Goal: Task Accomplishment & Management: Complete application form

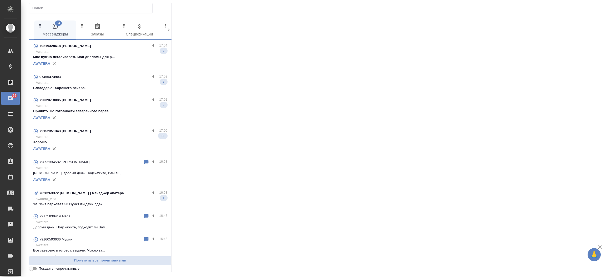
click at [94, 9] on input "text" at bounding box center [92, 7] width 120 height 7
paste input "7 960 270 35 90"
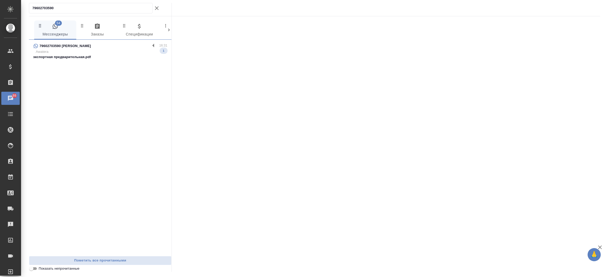
type input "79602703590"
click at [68, 44] on p "79602703590 Nastya" at bounding box center [65, 45] width 52 height 5
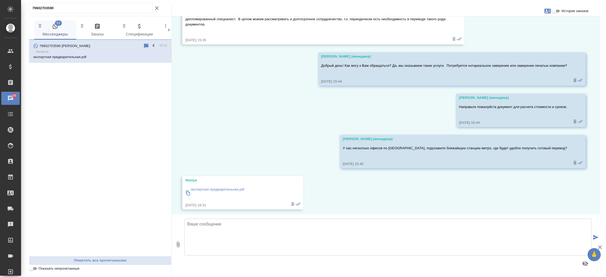
scroll to position [47, 0]
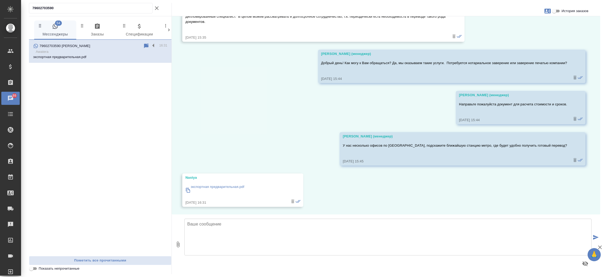
click at [218, 187] on p "экспортная предварительная.pdf" at bounding box center [218, 186] width 54 height 5
click at [556, 11] on input "История заказов" at bounding box center [554, 11] width 19 height 6
checkbox input "true"
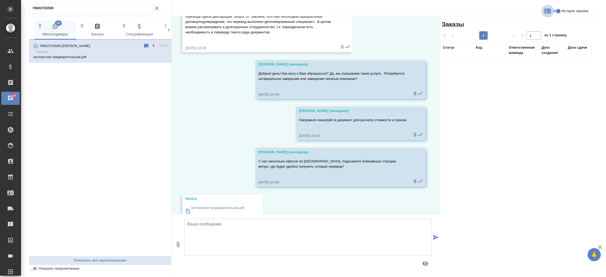
click at [547, 14] on button "button" at bounding box center [547, 11] width 13 height 13
click at [528, 35] on span "Заявка №56050" at bounding box center [524, 36] width 26 height 5
drag, startPoint x: 437, startPoint y: 105, endPoint x: 438, endPoint y: 74, distance: 31.6
click at [438, 74] on div at bounding box center [303, 138] width 606 height 277
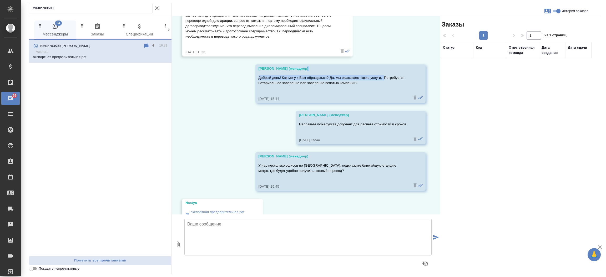
drag, startPoint x: 438, startPoint y: 74, endPoint x: 435, endPoint y: 22, distance: 51.6
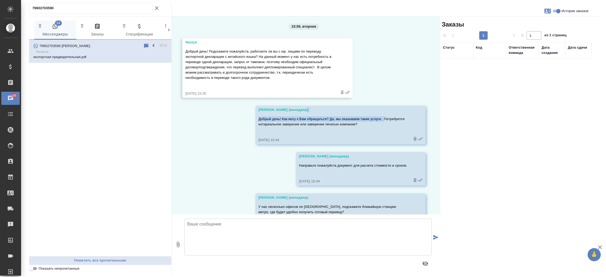
scroll to position [0, 0]
click at [157, 6] on icon "button" at bounding box center [157, 8] width 6 height 6
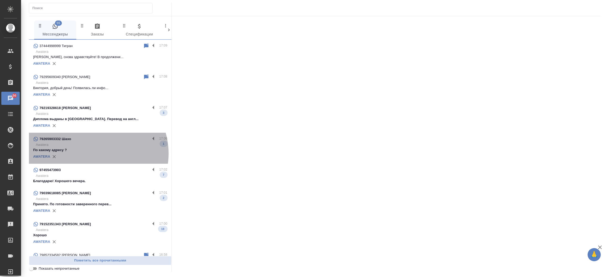
click at [94, 154] on div "AWATERA" at bounding box center [100, 157] width 134 height 8
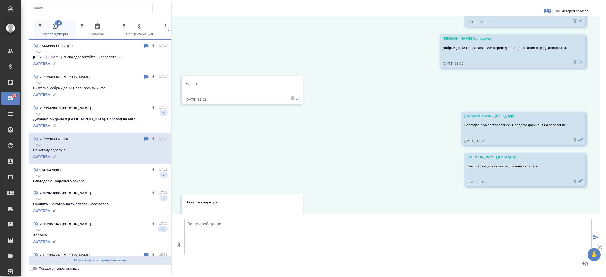
scroll to position [1337, 0]
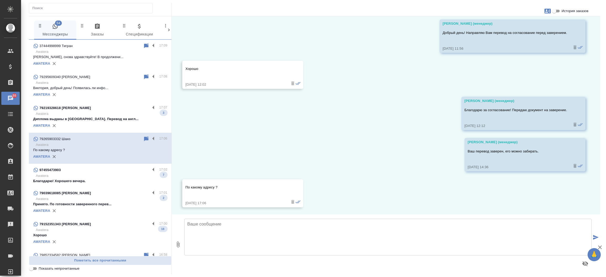
click at [556, 13] on input "История заказов" at bounding box center [554, 11] width 19 height 6
checkbox input "true"
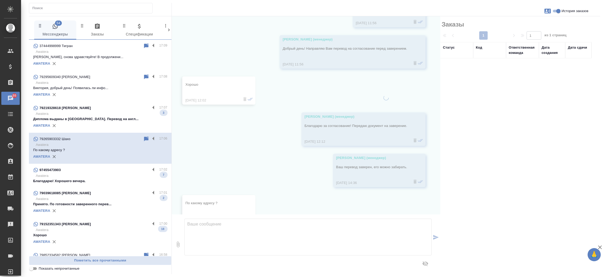
scroll to position [1358, 0]
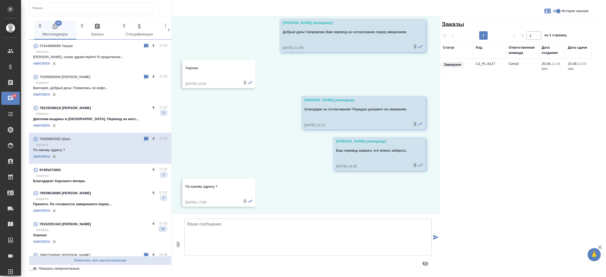
click at [497, 65] on td "C3_FL-8127" at bounding box center [489, 68] width 33 height 18
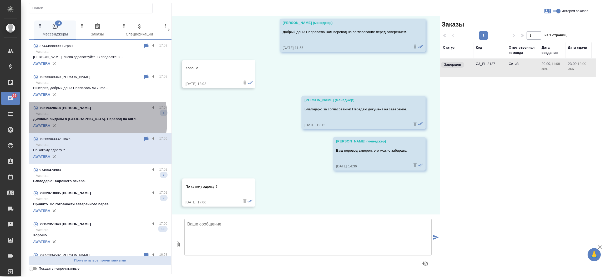
click at [72, 119] on p "Диплома выданы в [GEOGRAPHIC_DATA]. Перевод на англ..." at bounding box center [100, 118] width 134 height 5
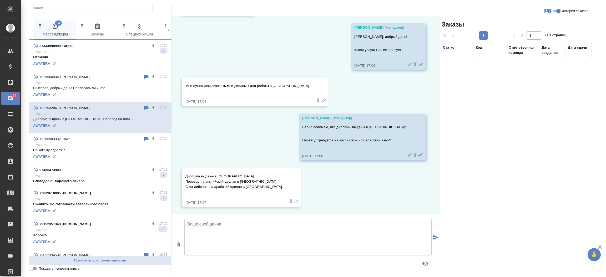
scroll to position [0, 0]
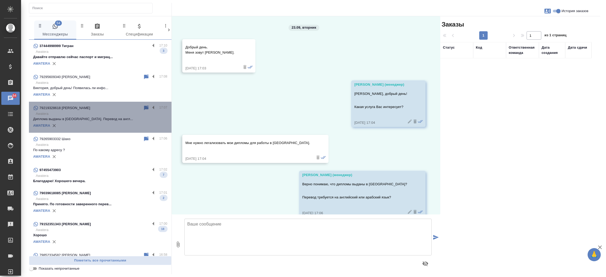
click at [146, 103] on div "79219328618 Elena 17:07 Awatera Диплома выданы в России. Перевод на англ... AWA…" at bounding box center [100, 117] width 143 height 31
click at [146, 104] on div "79219328618 Elena 17:07 Awatera Диплома выданы в России. Перевод на англ... AWA…" at bounding box center [100, 117] width 143 height 31
click at [150, 109] on label at bounding box center [154, 108] width 9 height 6
click at [0, 0] on input "checkbox" at bounding box center [0, 0] width 0 height 0
click at [136, 111] on p "Awatera" at bounding box center [101, 113] width 131 height 5
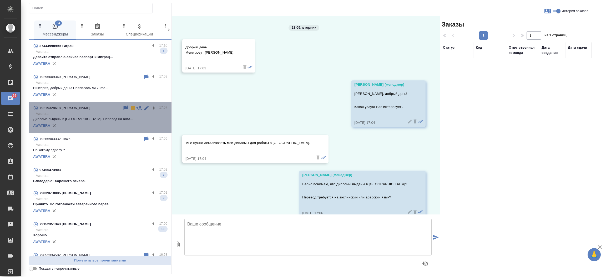
click at [138, 111] on p "Awatera" at bounding box center [101, 113] width 131 height 5
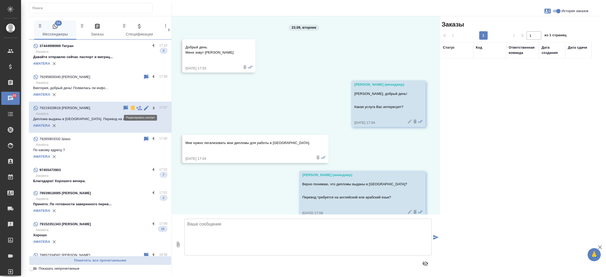
click at [143, 108] on icon at bounding box center [146, 108] width 6 height 6
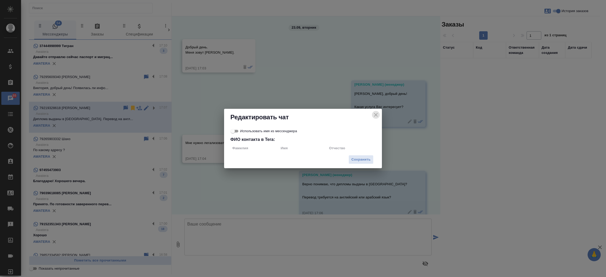
click at [375, 115] on icon "close" at bounding box center [376, 115] width 6 height 6
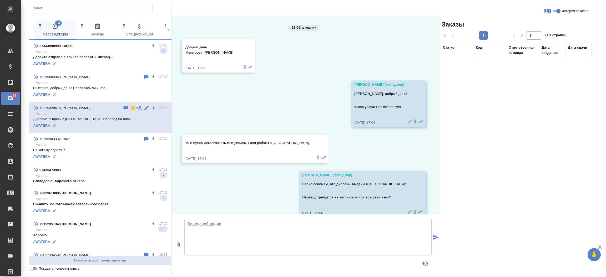
click at [89, 66] on div "AWATERA" at bounding box center [100, 64] width 134 height 8
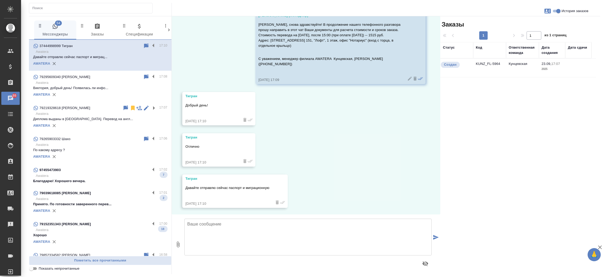
scroll to position [29, 0]
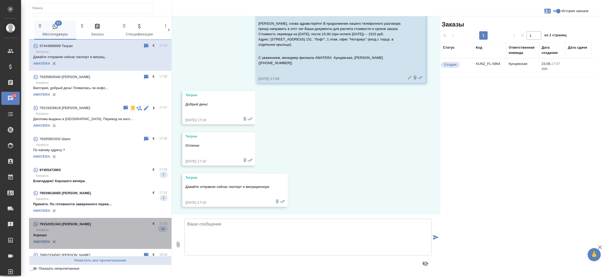
click at [105, 227] on div "79152351343 Саида" at bounding box center [91, 224] width 117 height 6
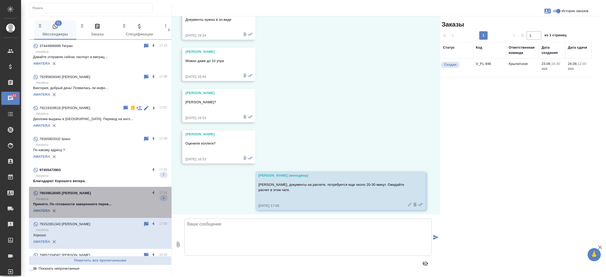
click at [109, 207] on p "Принято. По готовности заверенного перев..." at bounding box center [100, 204] width 134 height 5
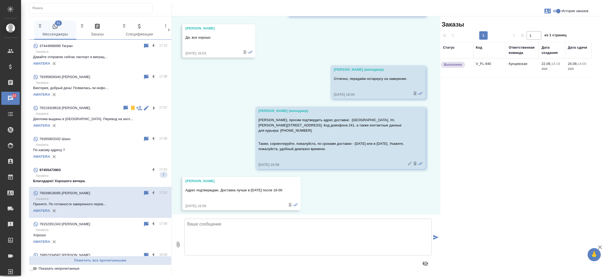
scroll to position [792, 0]
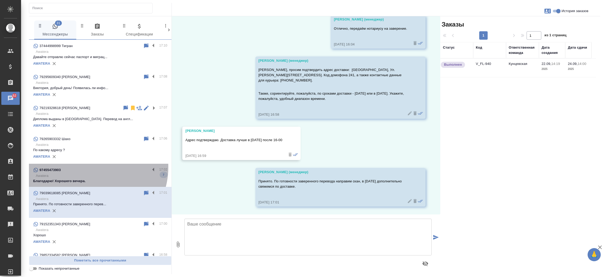
click at [90, 167] on div "97455473903" at bounding box center [91, 170] width 117 height 6
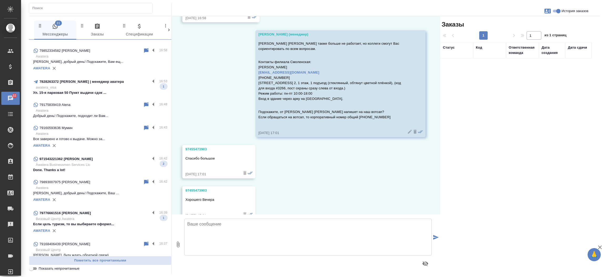
scroll to position [207, 0]
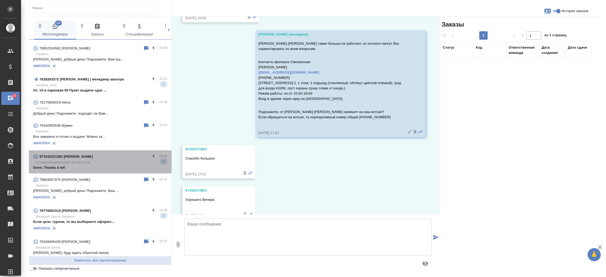
click at [114, 159] on div "971543221362 Marianna Smirnov" at bounding box center [91, 157] width 117 height 6
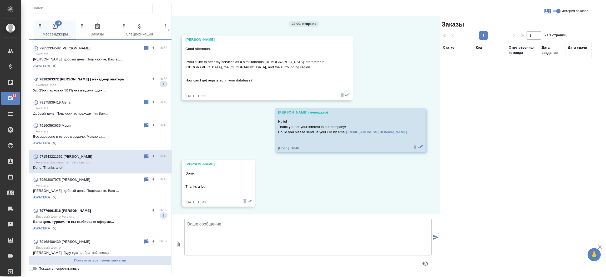
scroll to position [3, 0]
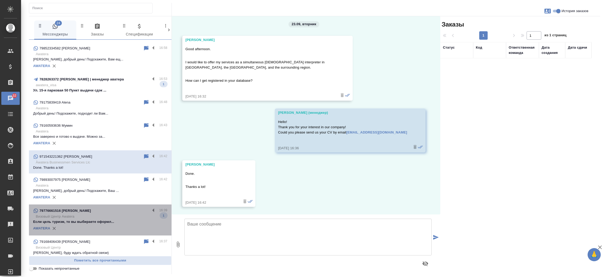
click at [103, 219] on p "Если цель туризм, то вы выбираете оформл..." at bounding box center [100, 221] width 134 height 5
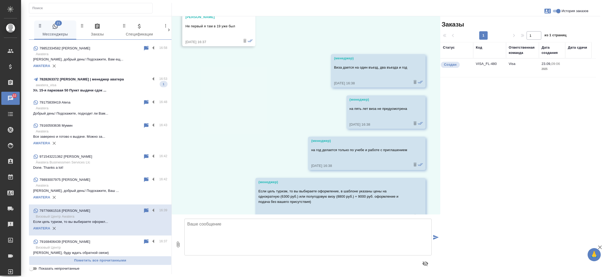
scroll to position [887, 0]
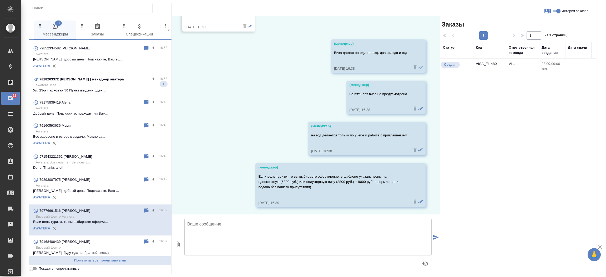
click at [99, 92] on p "Ул. 15-я парковая 50 Пункт выдачи сдэк ..." at bounding box center [100, 90] width 134 height 5
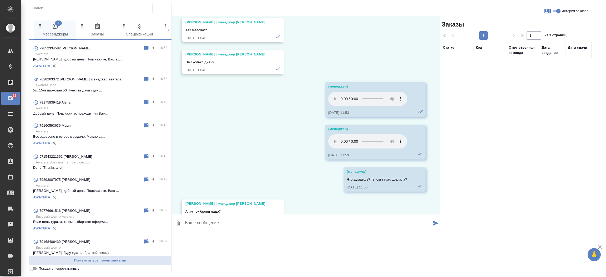
click at [33, 268] on input "Показать непрочитанные" at bounding box center [31, 269] width 19 height 6
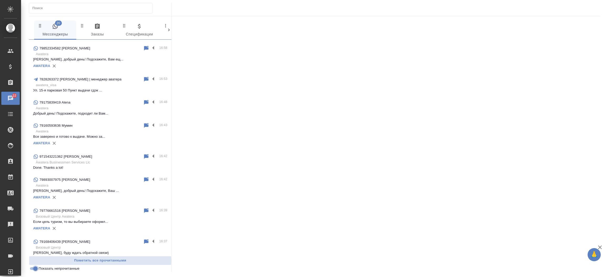
click at [35, 267] on input "Показать непрочитанные" at bounding box center [35, 269] width 19 height 6
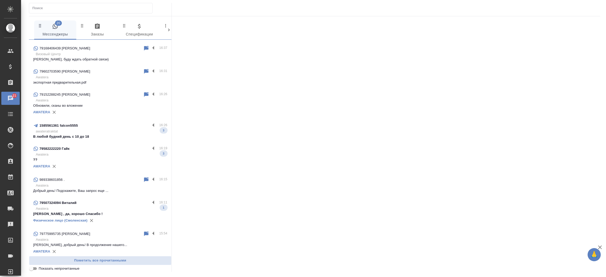
click at [35, 267] on input "Показать непрочитанные" at bounding box center [31, 269] width 19 height 6
checkbox input "true"
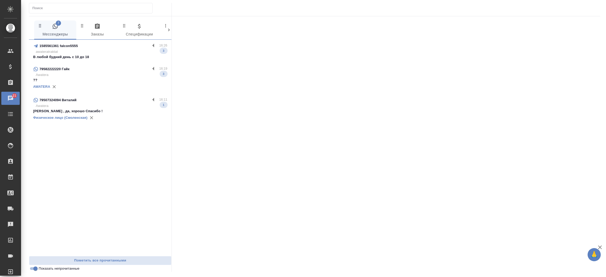
scroll to position [0, 0]
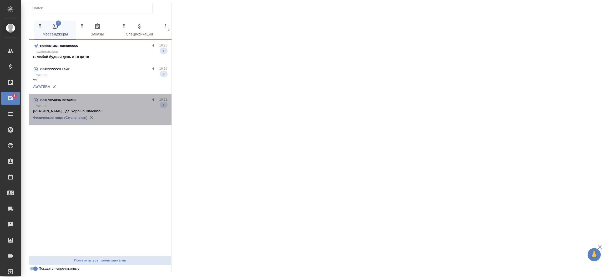
click at [105, 110] on p "[PERSON_NAME] , да, хорошо Спасибо !" at bounding box center [100, 111] width 134 height 5
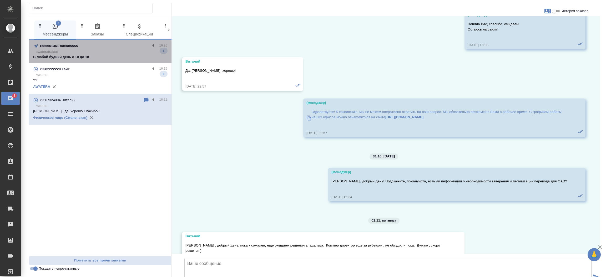
click at [100, 56] on p "В любой будний день с 10 до 18" at bounding box center [100, 56] width 134 height 5
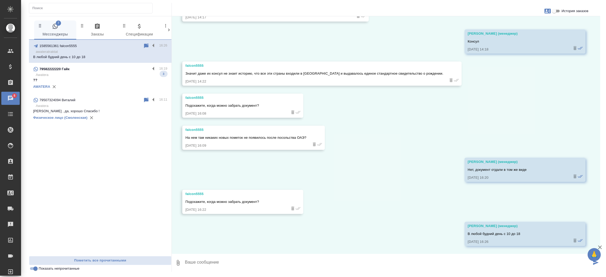
scroll to position [1845, 0]
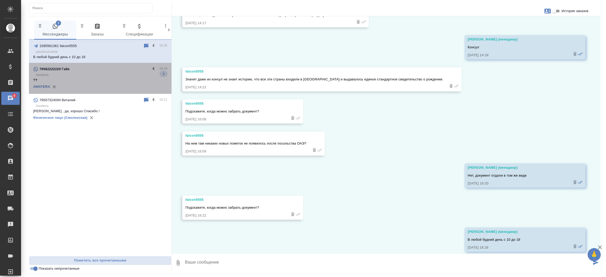
click at [95, 80] on p "??" at bounding box center [100, 80] width 134 height 5
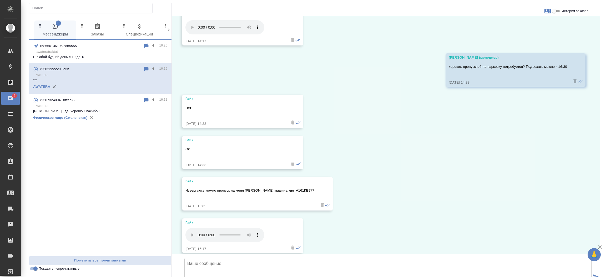
scroll to position [2794, 0]
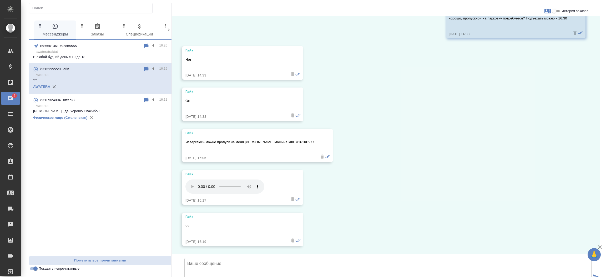
click at [556, 9] on input "История заказов" at bounding box center [554, 11] width 19 height 6
checkbox input "true"
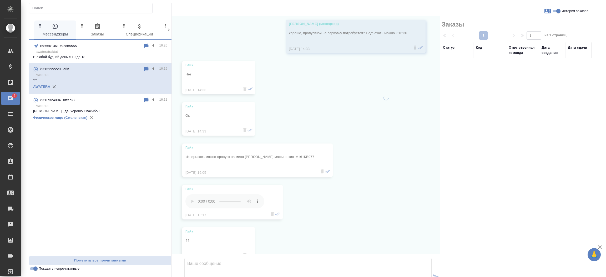
scroll to position [2852, 0]
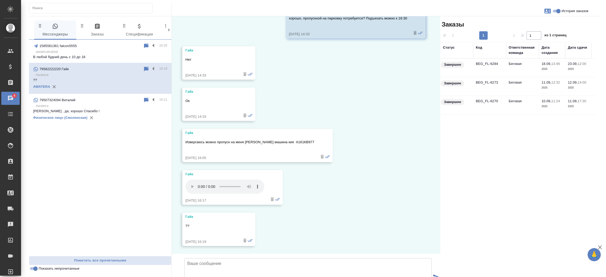
click at [481, 64] on td "BEG_FL-6284" at bounding box center [489, 68] width 33 height 18
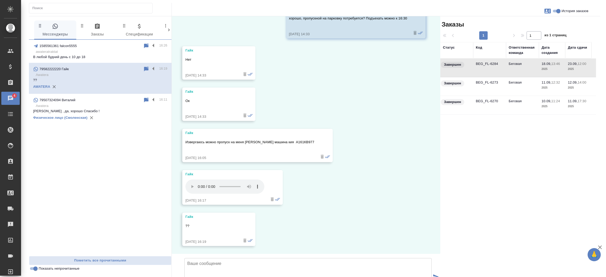
click at [481, 64] on td "BEG_FL-6284" at bounding box center [489, 68] width 33 height 18
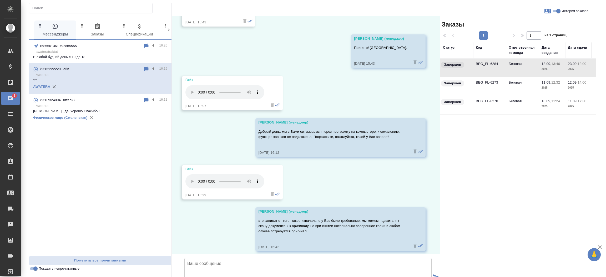
scroll to position [2220, 0]
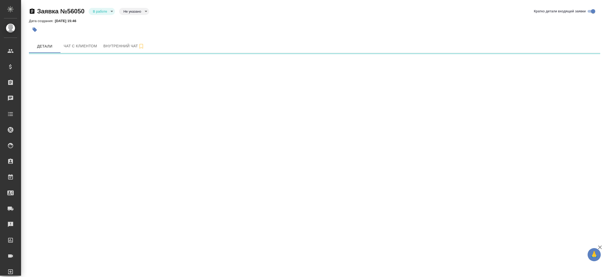
select select "RU"
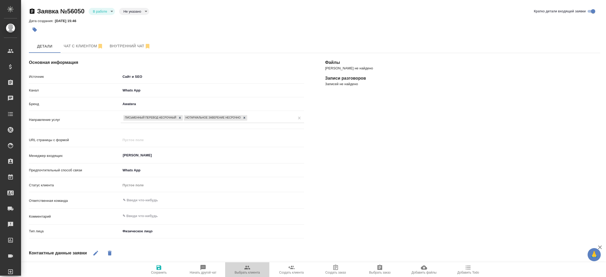
click at [245, 267] on icon "button" at bounding box center [247, 268] width 6 height 6
type textarea "x"
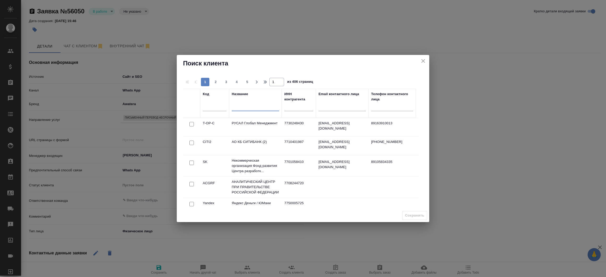
click at [246, 107] on input "text" at bounding box center [255, 108] width 47 height 7
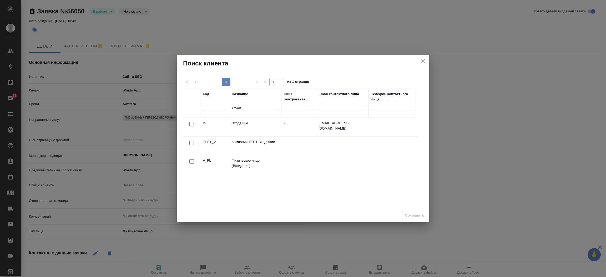
type input "входя"
click at [191, 161] on input "checkbox" at bounding box center [191, 161] width 4 height 4
checkbox input "true"
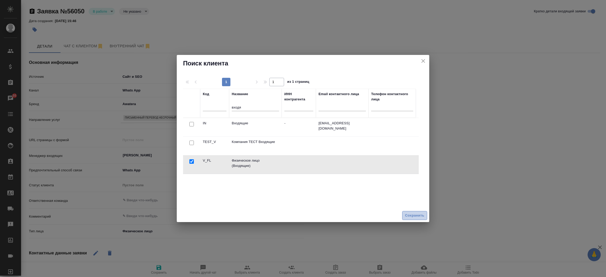
click at [419, 216] on span "Сохранить" at bounding box center [414, 216] width 19 height 6
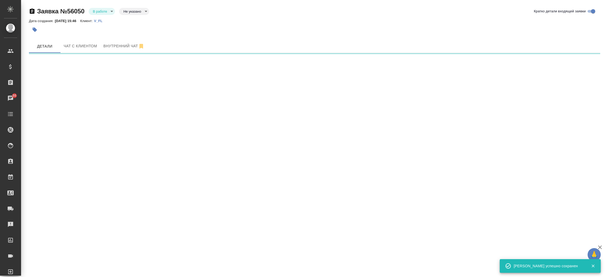
select select "RU"
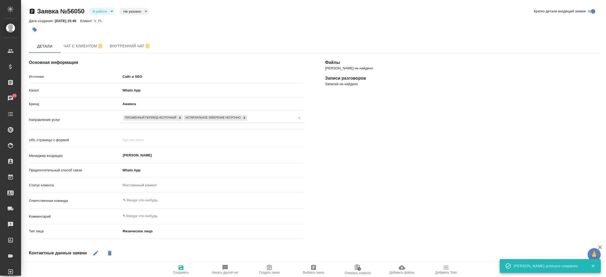
click at [274, 274] on span "Создать заказ" at bounding box center [269, 273] width 21 height 4
type textarea "x"
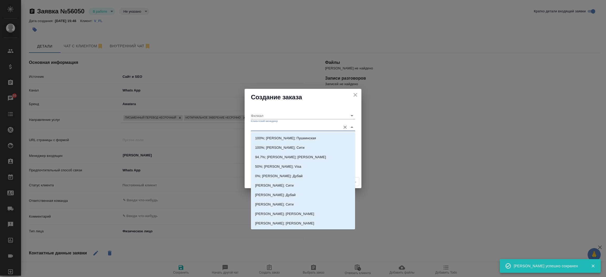
click at [266, 129] on input "Клиентский менеджер" at bounding box center [294, 127] width 87 height 7
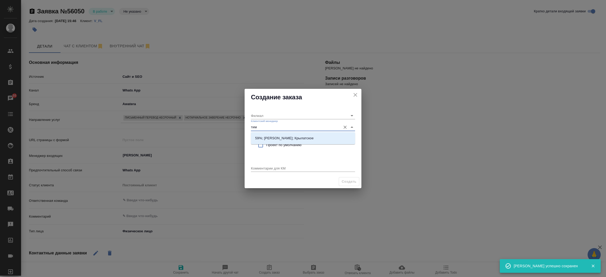
type input "тиму"
click at [272, 138] on p "59%; Касымов Тимур; Крылатское" at bounding box center [284, 138] width 58 height 5
type input "Крылатское"
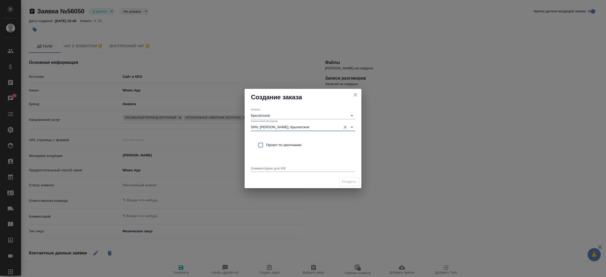
type input "59%; Касымов Тимур; Крылатское"
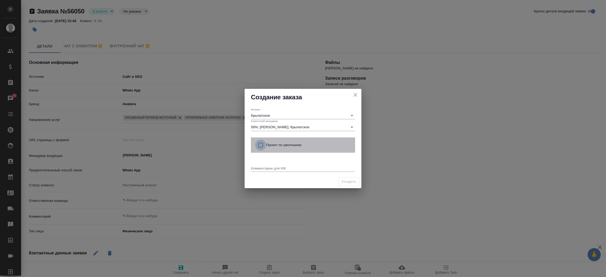
click at [261, 144] on input "checkbox" at bounding box center [260, 145] width 11 height 11
checkbox input "true"
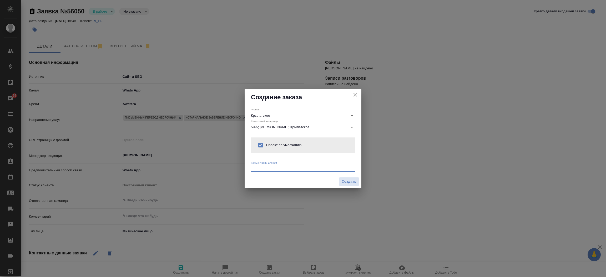
click at [260, 169] on textarea at bounding box center [303, 168] width 104 height 4
type textarea "от КВ:"
type textarea "x"
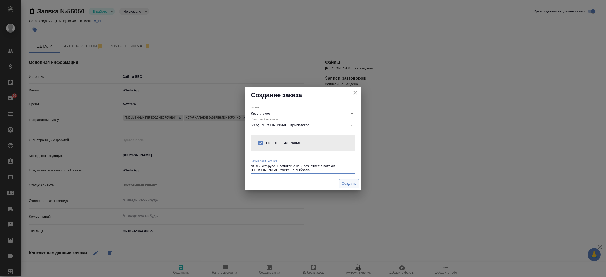
type textarea "от КВ: кит-русс. Посчитай с нз и без. ответ в вотс ап. Офис также не выбрала"
click at [349, 181] on span "Создать" at bounding box center [349, 184] width 15 height 6
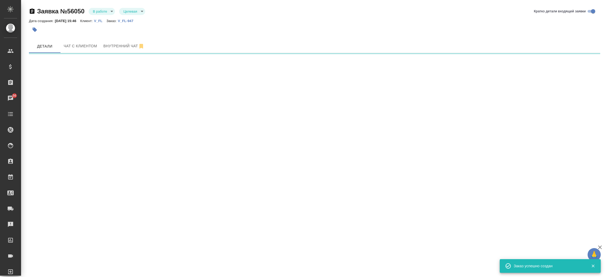
select select "RU"
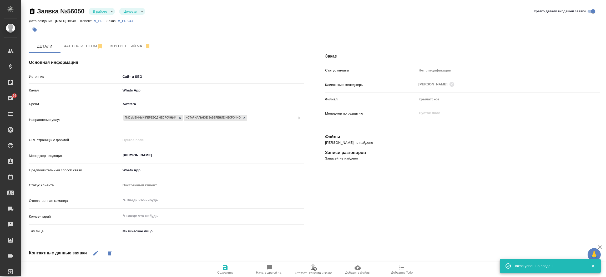
type textarea "x"
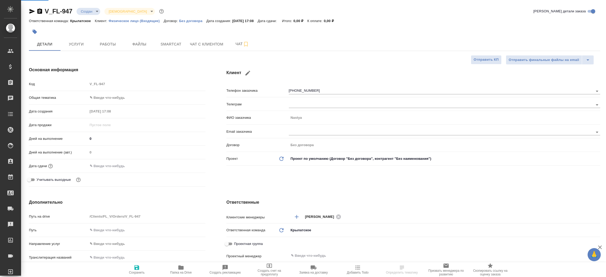
select select "RU"
type textarea "x"
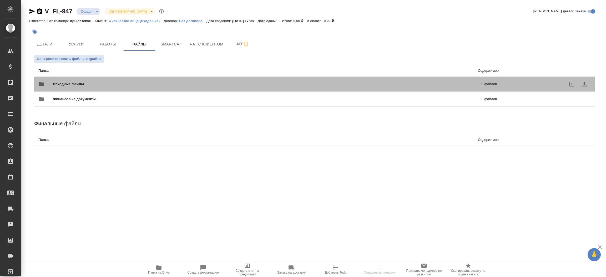
click at [83, 82] on span "Исходные файлы" at bounding box center [168, 84] width 230 height 5
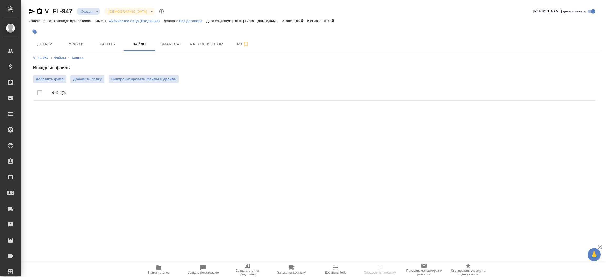
drag, startPoint x: 53, startPoint y: 74, endPoint x: 51, endPoint y: 84, distance: 10.0
click at [51, 84] on div "Исходные файлы Добавить файл Добавить папку Синхронизировать файлы с драйва Фай…" at bounding box center [314, 84] width 563 height 38
drag, startPoint x: 51, startPoint y: 84, endPoint x: 47, endPoint y: 81, distance: 4.7
click at [47, 81] on div "Исходные файлы Добавить файл Добавить папку Синхронизировать файлы с драйва Фай…" at bounding box center [314, 84] width 563 height 38
click at [47, 81] on span "Добавить файл" at bounding box center [50, 79] width 28 height 5
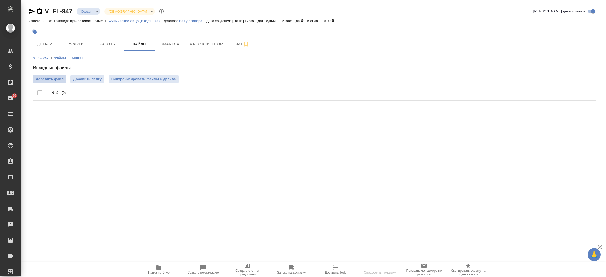
click at [0, 0] on input "Добавить файл" at bounding box center [0, 0] width 0 height 0
click at [49, 45] on span "Детали" at bounding box center [44, 44] width 25 height 7
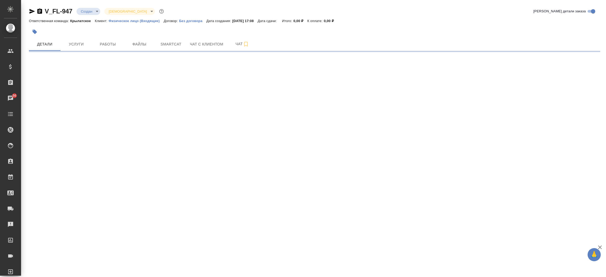
select select "RU"
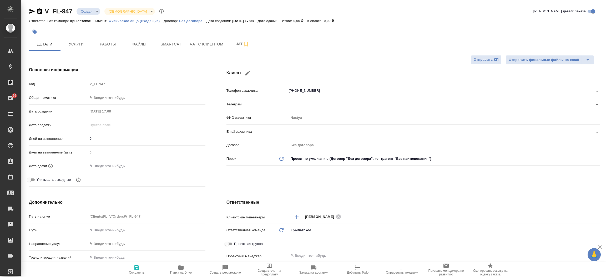
type textarea "x"
click at [31, 9] on icon "button" at bounding box center [32, 11] width 6 height 6
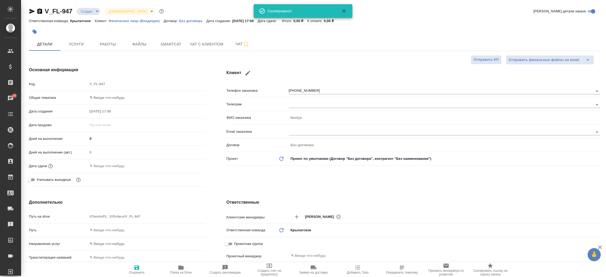
type textarea "x"
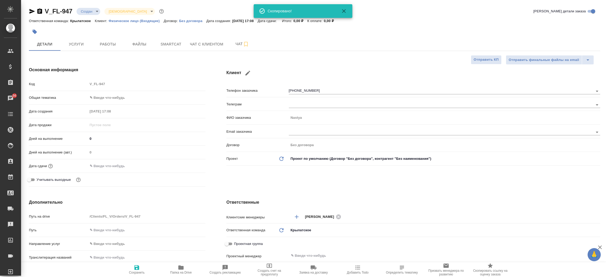
type textarea "x"
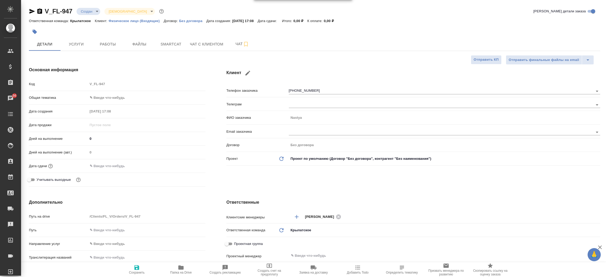
type textarea "x"
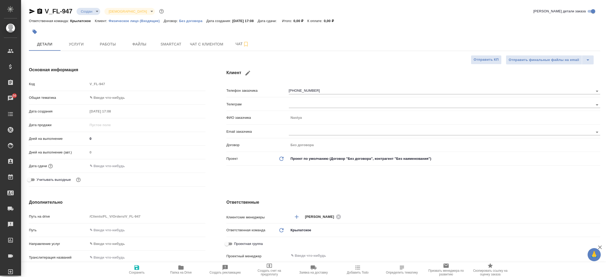
click at [212, 158] on div "Основная информация Код V_FL-947 Общая тематика ✎ Введи что-нибудь Дата создани…" at bounding box center [116, 127] width 197 height 143
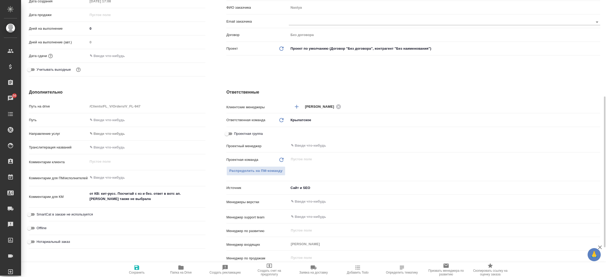
scroll to position [142, 0]
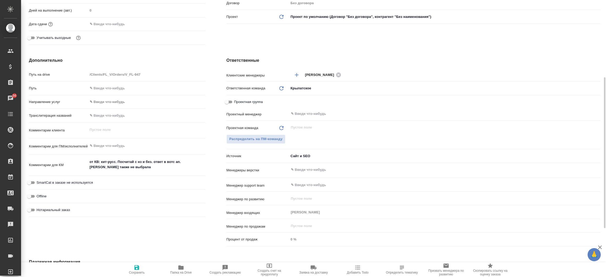
type textarea "x"
click at [151, 160] on textarea "от КВ: кит-русс. Посчитай с нз и без. ответ в вотс ап. Офис также не выбрала" at bounding box center [146, 165] width 117 height 14
type textarea "от КВ: кит-русс. Посчитай с нз и без . ответ в вотс ап. Офис также не выбрала"
type textarea "x"
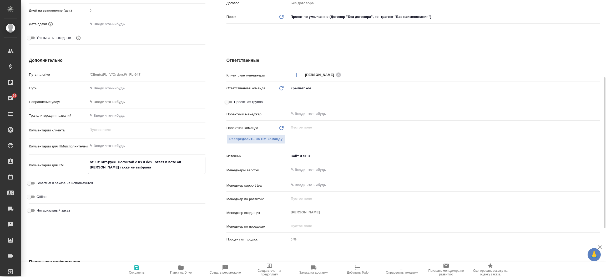
type textarea "x"
type textarea "от КВ: кит-русс. Посчитай с нз и без и. ответ в вотс ап. Офис также не выбрала"
type textarea "x"
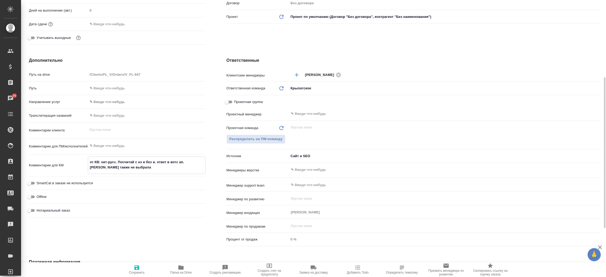
type textarea "от КВ: кит-русс. Посчитай с нз и без и . ответ в вотс ап. Офис также не выбрала"
type textarea "x"
type textarea "от КВ: кит-русс. Посчитай с нз и без и с. ответ в вотс ап. Офис также не выбрала"
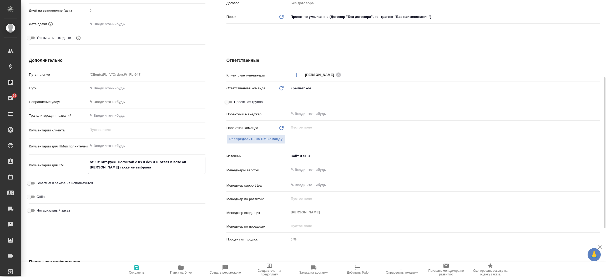
type textarea "x"
type textarea "от КВ: кит-русс. Посчитай с нз и без и с . ответ в вотс ап. Офис также не выбра…"
type textarea "x"
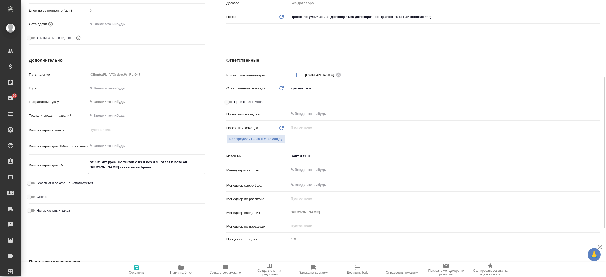
type textarea "x"
type textarea "от КВ: кит-русс. Посчитай с нз и без и с з. ответ в вотс ап. Офис также не выбр…"
type textarea "x"
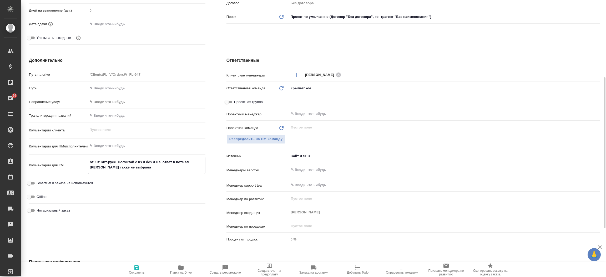
type textarea "x"
type textarea "от КВ: кит-русс. Посчитай с нз и без и с зп. ответ в вотс ап. Офис также не выб…"
type textarea "x"
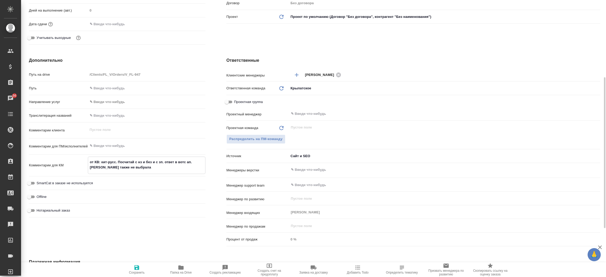
type textarea "от КВ: кит-русс. Посчитай с нз и без и с зпк. ответ в вотс ап. Офис также не вы…"
type textarea "x"
type textarea "от КВ: кит-русс. Посчитай с нз и без и с зпк. ответ в вотс ап. Офис также не вы…"
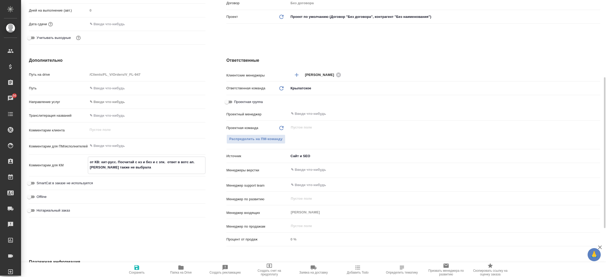
type textarea "x"
type textarea "от КВ: кит-русс. Посчитай с нз и без и с зпк. В ответ в вотс ап. Офис также не …"
type textarea "x"
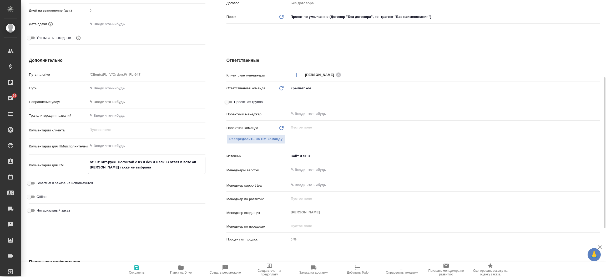
type textarea "x"
type textarea "от КВ: кит-русс. Посчитай с нз и без и с зпк. Во ответ в вотс ап. Офис также не…"
type textarea "x"
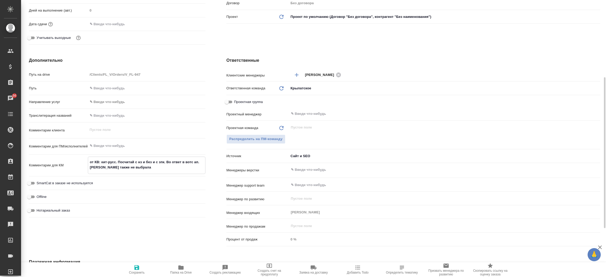
type textarea "x"
type textarea "от КВ: кит-русс. Посчитай с нз и без и с зпк. Воз ответ в вотс ап. Офис также н…"
type textarea "x"
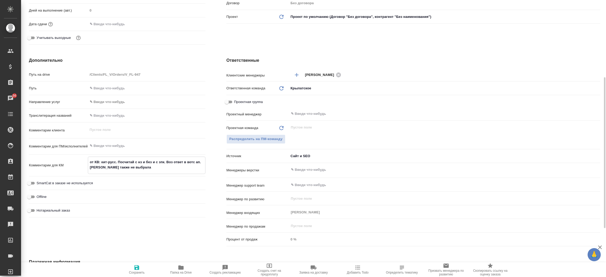
type textarea "от КВ: кит-русс. Посчитай с нз и без и с зпк. Возм ответ в вотс ап. Офис также …"
type textarea "x"
type textarea "от КВ: кит-русс. Посчитай с нз и без и с зпк. Возмо ответ в вотс ап. Офис также…"
type textarea "x"
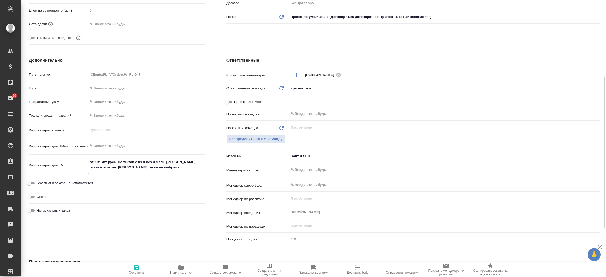
type textarea "от КВ: кит-русс. Посчитай с нз и без и с зпк. Возмож ответ в вотс ап. Офис такж…"
type textarea "x"
type textarea "от КВ: кит-русс. Посчитай с нз и без и с зпк. Возможн ответ в вотс ап. Офис так…"
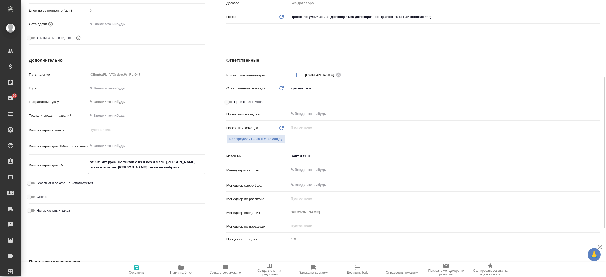
type textarea "x"
type textarea "от КВ: кит-русс. Посчитай с нз и без и с зпк. Возможно ответ в вотс ап. Офис та…"
type textarea "x"
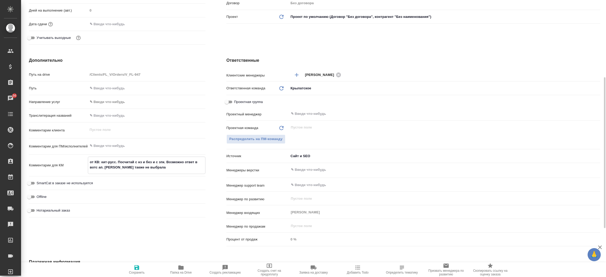
type textarea "x"
type textarea "от КВ: кит-русс. Посчитай с нз и без и с зпк. Возможно ответ в вотс ап. Офис та…"
type textarea "x"
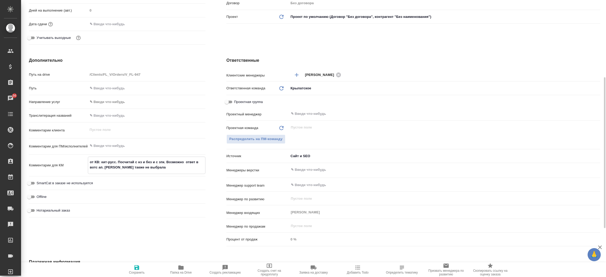
type textarea "x"
type textarea "от КВ: кит-русс. Посчитай с нз и без и с зпк. Возможно е ответ в вотс ап. Офис …"
type textarea "x"
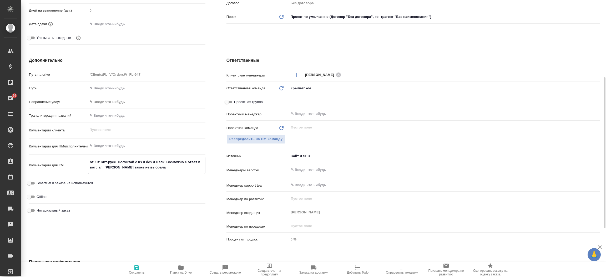
type textarea "x"
type textarea "от КВ: кит-русс. Посчитай с нз и без и с зпк. Возможно ей ответ в вотс ап. Офис…"
type textarea "x"
type textarea "от КВ: кит-русс. Посчитай с нз и без и с зпк. Возможно ей ответ в вотс ап. Офис…"
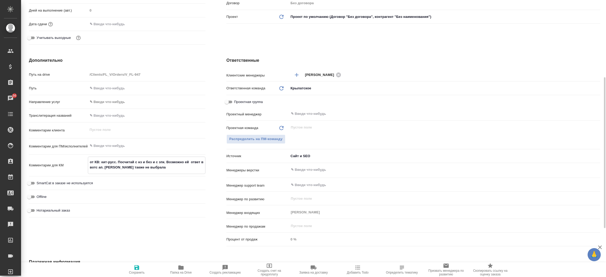
type textarea "x"
type textarea "от КВ: кит-русс. Посчитай с нз и без и с зпк. Возможно ей н ответ в вотс ап. Оф…"
type textarea "x"
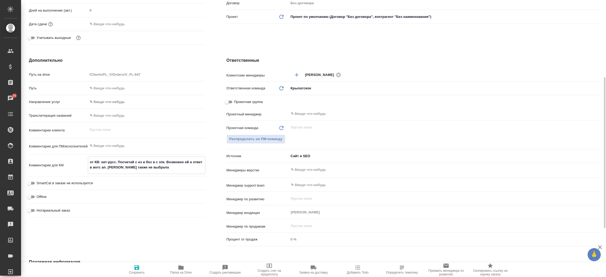
type textarea "x"
type textarea "от КВ: кит-русс. Посчитай с нз и без и с зпк. Возможно ей ну ответ в вотс ап. О…"
type textarea "x"
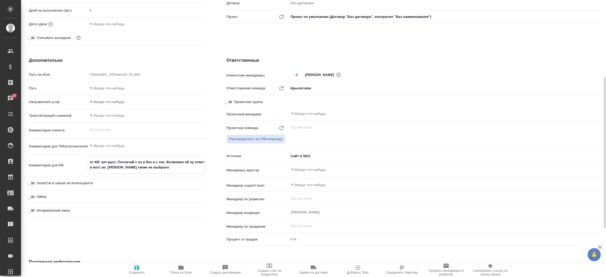
type textarea "x"
type textarea "от КВ: кит-русс. Посчитай с нз и без и с зпк. Возможно ей нуж ответ в вотс ап. …"
type textarea "x"
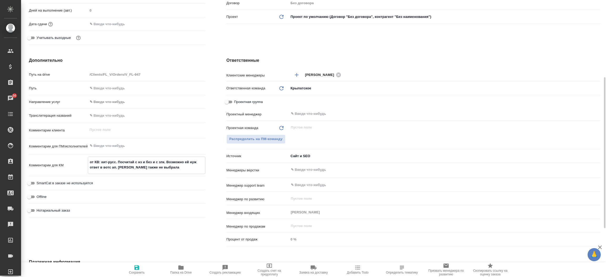
type textarea "от КВ: кит-русс. Посчитай с нз и без и с зпк. Возможно ей нуже ответ в вотс ап.…"
type textarea "x"
type textarea "от КВ: кит-русс. Посчитай с нз и без и с зпк. Возможно ей нужен ответ в вотс ап…"
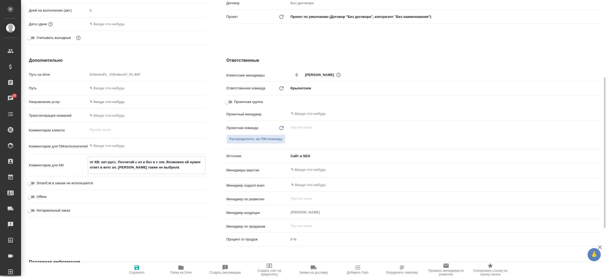
type textarea "x"
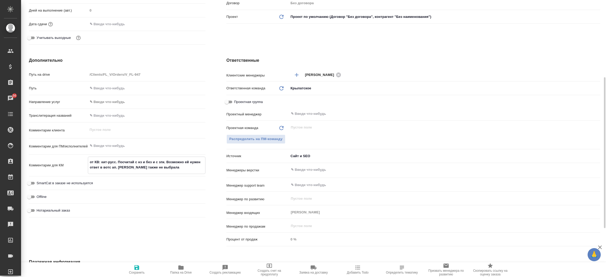
type textarea "от КВ: кит-русс. Посчитай с нз и без и с зпк. Возможно ей нужен ответ в вотс ап…"
type textarea "x"
type textarea "от КВ: кит-русс. Посчитай с нз и без и с зпк. Возможно ей нужен д ответ в вотс …"
type textarea "x"
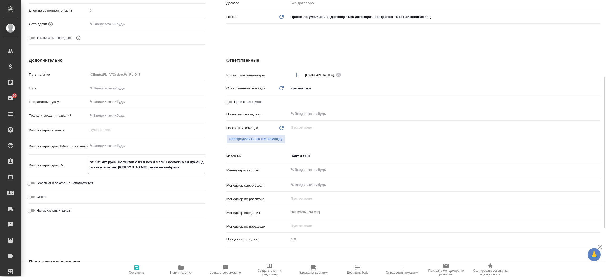
type textarea "x"
type textarea "от КВ: кит-русс. Посчитай с нз и без и с зпк. Возможно ей нужен ди ответ в вотс…"
type textarea "x"
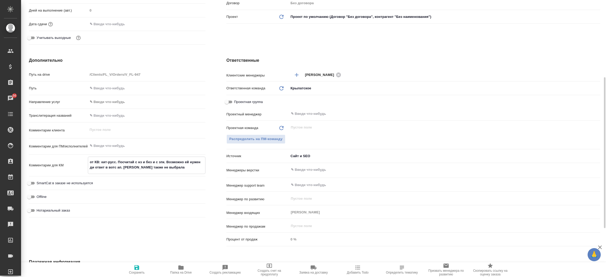
type textarea "от КВ: кит-русс. Посчитай с нз и без и с зпк. Возможно ей нужен дип ответ в вот…"
type textarea "x"
type textarea "от КВ: кит-русс. Посчитай с нз и без и с зпк. Возможно ей нужен дипл ответ в во…"
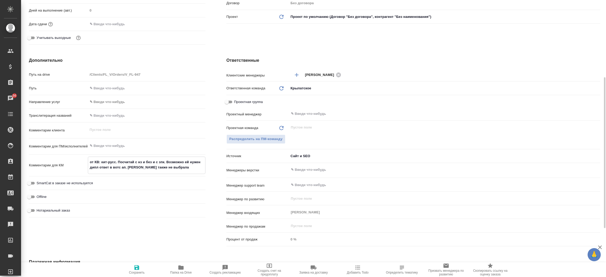
type textarea "x"
type textarea "от КВ: кит-русс. Посчитай с нз и без и с зпк. Возможно ей нужен дипло ответ в в…"
type textarea "x"
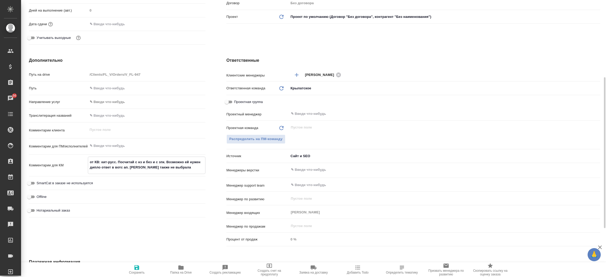
type textarea "x"
type textarea "от КВ: кит-русс. Посчитай с нз и без и с зпк. Возможно ей нужен диплом ответ в …"
type textarea "x"
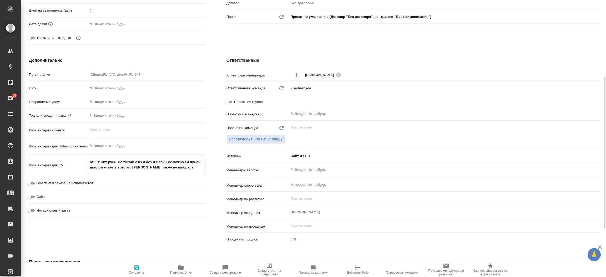
type textarea "x"
type textarea "от КВ: кит-русс. Посчитай с нз и без и с зпк. Возможно ей нужен диплом ответ в …"
type textarea "x"
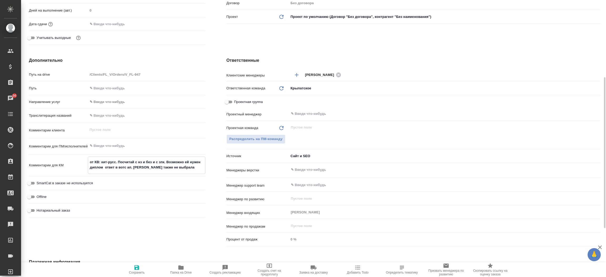
type textarea "от КВ: кит-русс. Посчитай с нз и без и с зпк. Возможно ей нужен диплом п ответ …"
type textarea "x"
type textarea "от КВ: кит-русс. Посчитай с нз и без и с зпк. Возможно ей нужен диплом пе ответ…"
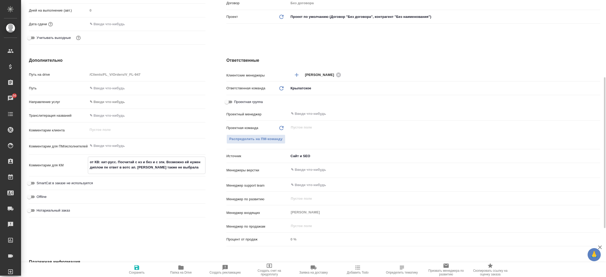
type textarea "x"
type textarea "от КВ: кит-русс. Посчитай с нз и без и с зпк. Возможно ей нужен диплом пер отве…"
type textarea "x"
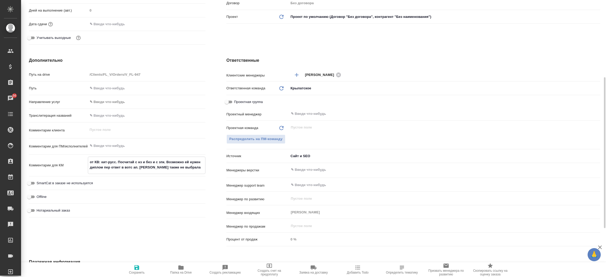
type textarea "x"
type textarea "от КВ: кит-русс. Посчитай с нз и без и с зпк. Возможно ей нужен диплом пере отв…"
type textarea "x"
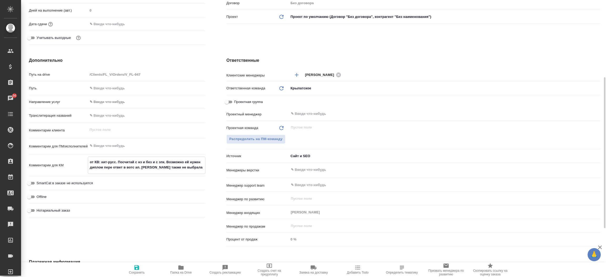
type textarea "x"
type textarea "от КВ: кит-русс. Посчитай с нз и без и с зпк. Возможно ей нужен диплом перев от…"
type textarea "x"
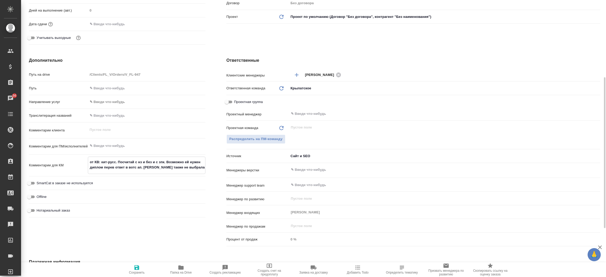
type textarea "от КВ: кит-русс. Посчитай с нз и без и с зпк. Возможно ей нужен диплом перево о…"
type textarea "x"
type textarea "от КВ: кит-русс. Посчитай с нз и без и с зпк. Возможно ей нужен диплом перевод …"
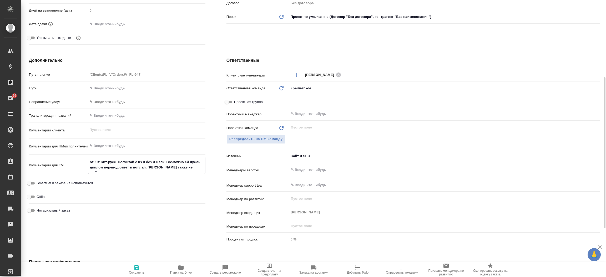
type textarea "x"
type textarea "от КВ: кит-русс. Посчитай с нз и без и с зпк. Возможно ей нужен диплом переводч…"
type textarea "x"
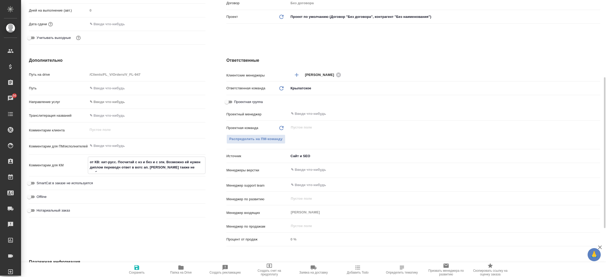
type textarea "x"
type textarea "от КВ: кит-русс. Посчитай с нз и без и с зпк. Возможно ей нужен диплом переводч…"
type textarea "x"
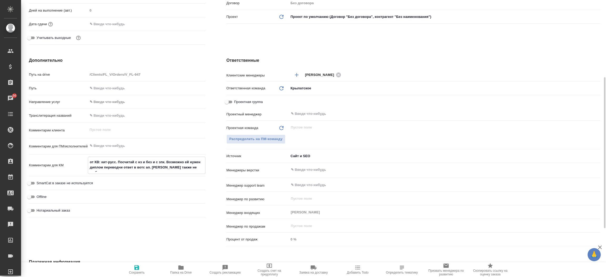
type textarea "x"
type textarea "от КВ: кит-русс. Посчитай с нз и без и с зпк. Возможно ей нужен диплом переводч…"
type textarea "x"
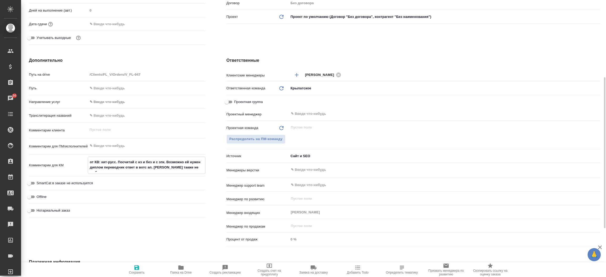
type textarea "от КВ: кит-русс. Посчитай с нз и без и с зпк. Возможно ей нужен диплом переводч…"
type textarea "x"
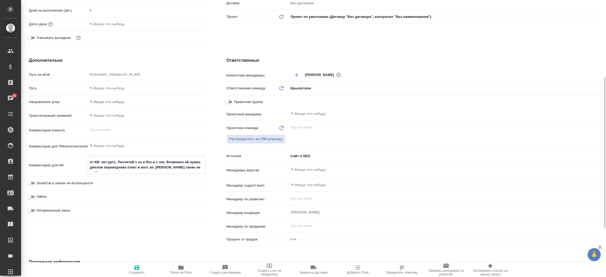
type textarea "x"
type textarea "от КВ: кит-русс. Посчитай с нз и без и с зпк. Возможно ей нужен диплом переводч…"
click at [134, 268] on icon "button" at bounding box center [137, 268] width 6 height 6
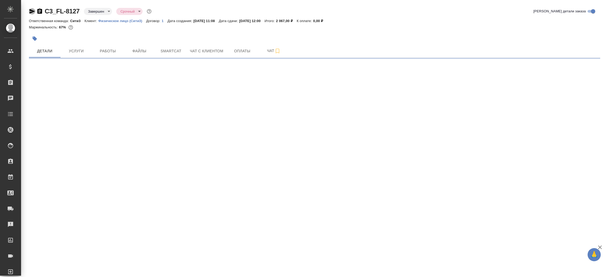
click at [33, 11] on icon "button" at bounding box center [32, 11] width 6 height 5
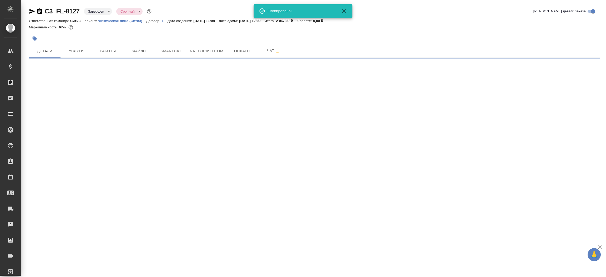
select select "RU"
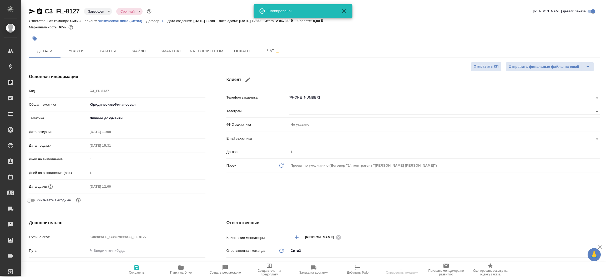
type textarea "x"
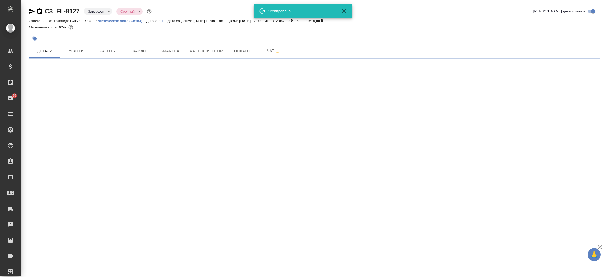
select select "RU"
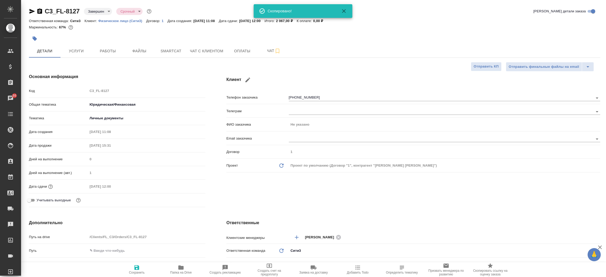
type textarea "x"
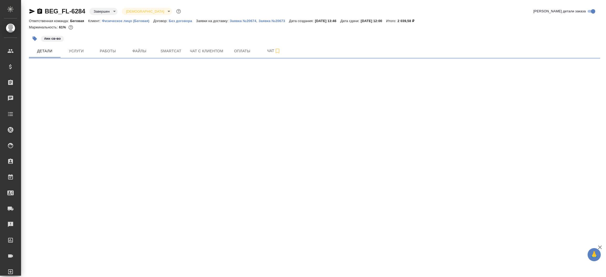
select select "RU"
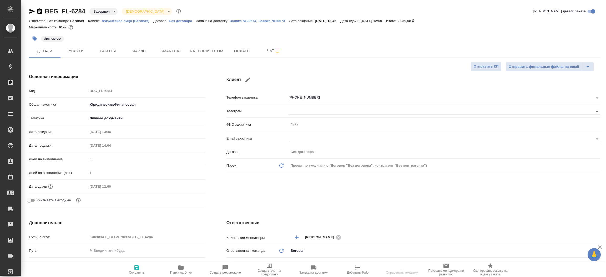
type textarea "x"
click at [32, 14] on icon "button" at bounding box center [32, 11] width 6 height 6
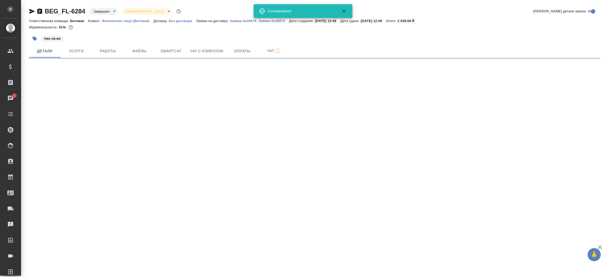
select select "RU"
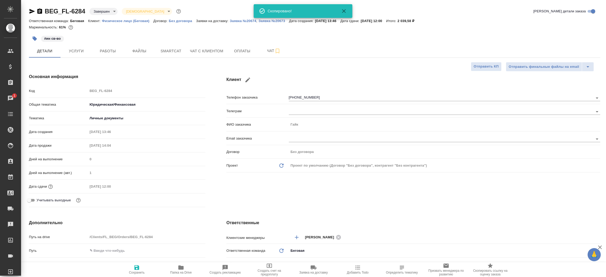
type textarea "x"
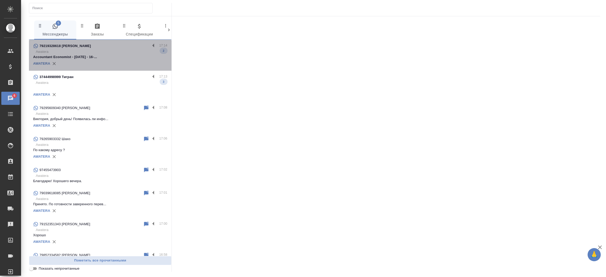
click at [108, 55] on p "Accountant Economist - [DATE] - 16-..." at bounding box center [100, 56] width 134 height 5
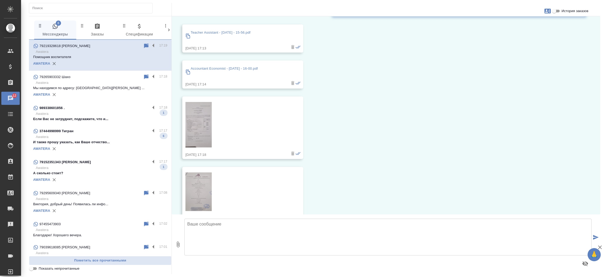
scroll to position [309, 0]
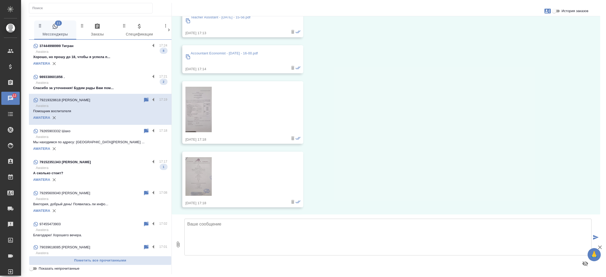
click at [557, 12] on input "История заказов" at bounding box center [554, 11] width 19 height 6
checkbox input "true"
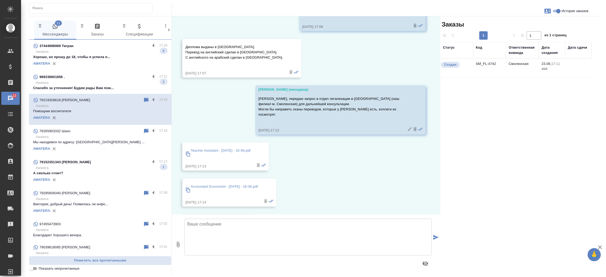
scroll to position [169, 0]
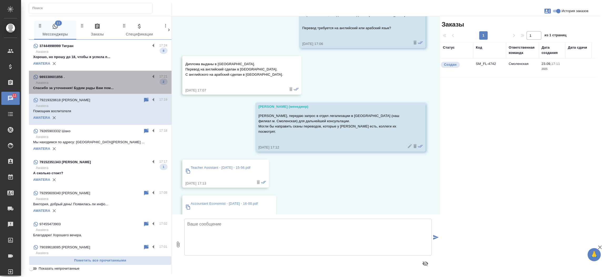
click at [126, 86] on p "Спасибо за уточнения! Будем рады Вам пом..." at bounding box center [100, 87] width 134 height 5
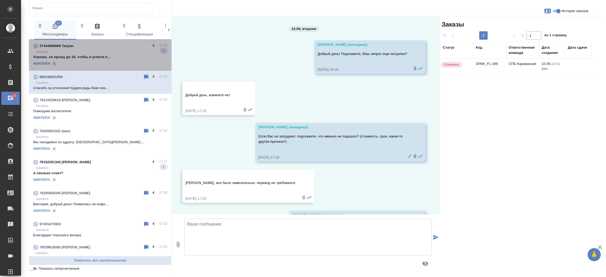
click at [107, 63] on div "AWATERA" at bounding box center [100, 64] width 134 height 8
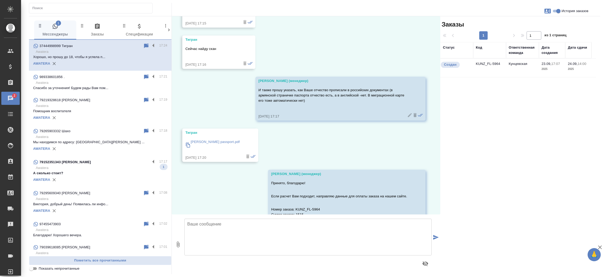
scroll to position [674, 0]
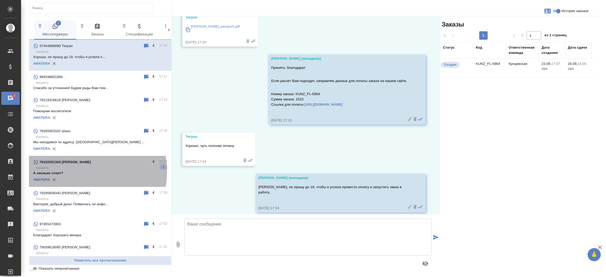
click at [75, 171] on p "А сколько стоит?" at bounding box center [100, 173] width 134 height 5
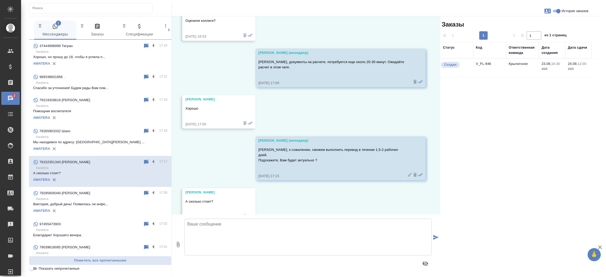
scroll to position [825, 0]
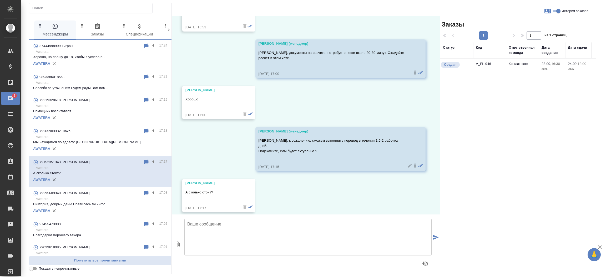
click at [485, 64] on td "V_FL-946" at bounding box center [489, 68] width 33 height 18
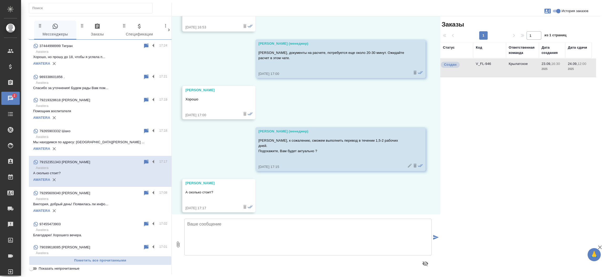
click at [485, 64] on td "V_FL-946" at bounding box center [489, 68] width 33 height 18
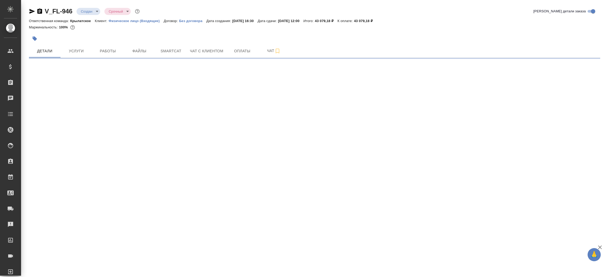
select select "RU"
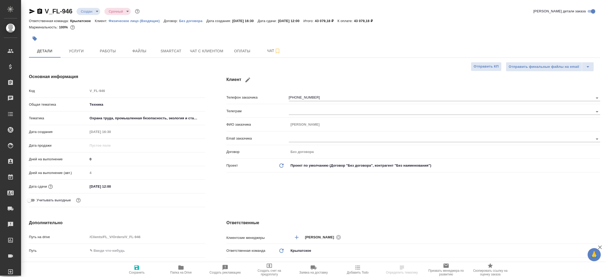
type textarea "x"
click at [32, 13] on icon "button" at bounding box center [32, 11] width 6 height 6
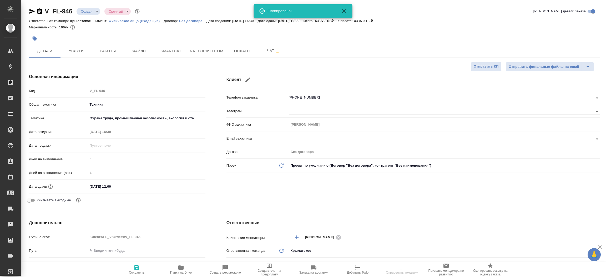
type textarea "x"
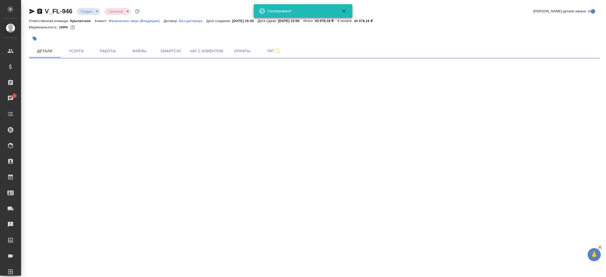
select select "RU"
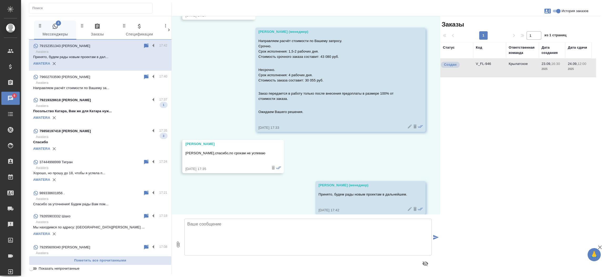
scroll to position [1020, 0]
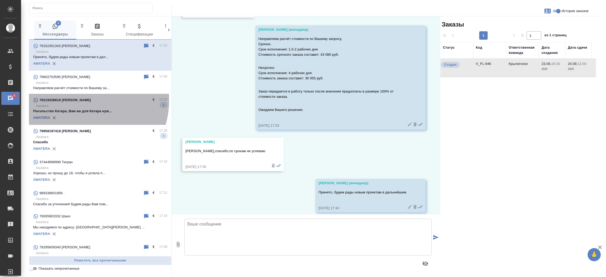
click at [81, 100] on div "79219328618 [PERSON_NAME]" at bounding box center [91, 100] width 117 height 6
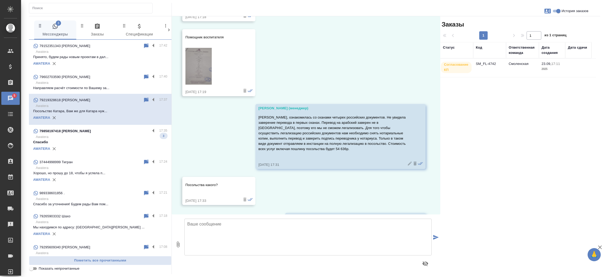
scroll to position [576, 0]
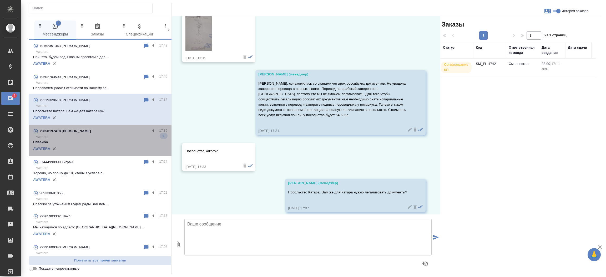
click at [103, 139] on p "Awatera" at bounding box center [101, 136] width 131 height 5
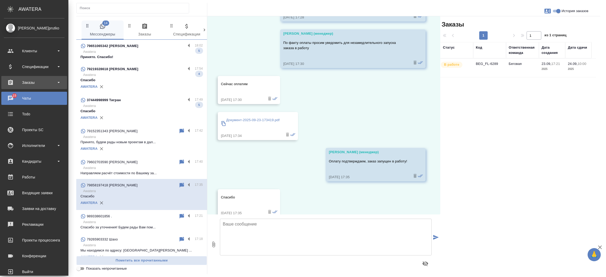
scroll to position [103, 0]
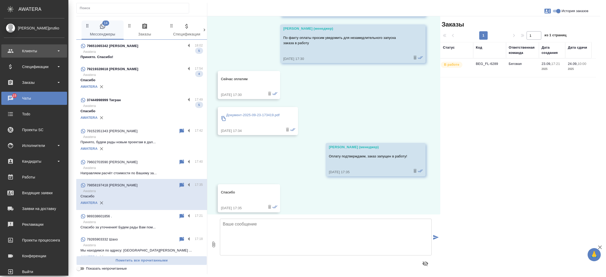
click at [40, 49] on div "Клиенты" at bounding box center [34, 51] width 60 height 8
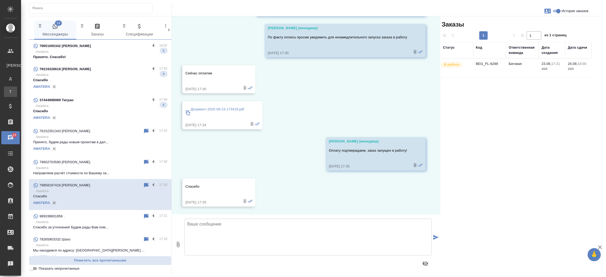
click at [8, 91] on div "Тендеры" at bounding box center [4, 91] width 8 height 5
click at [27, 91] on div ".cls-1 fill:#fff; AWATERA Прутько Ирина i.prutko Клиенты К Клиенты Д Договоры Т…" at bounding box center [303, 138] width 606 height 277
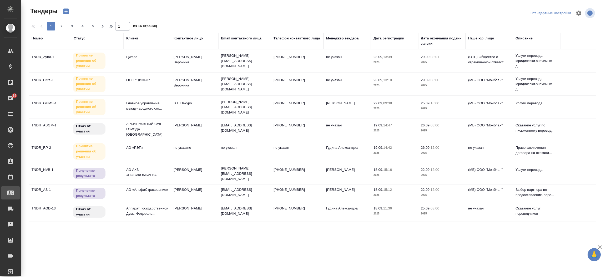
click at [11, 192] on div "Входящие заявки" at bounding box center [3, 193] width 13 height 8
click at [38, 192] on div ".cls-1 fill:#fff; AWATERA Прутько Ирина i.prutko Клиенты Спецификации Заказы 15…" at bounding box center [303, 138] width 606 height 277
select select "RU"
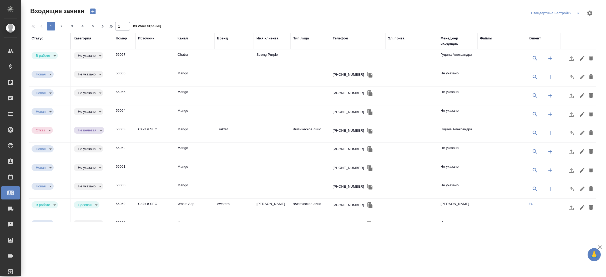
click at [395, 38] on div "Эл. почта" at bounding box center [396, 38] width 16 height 5
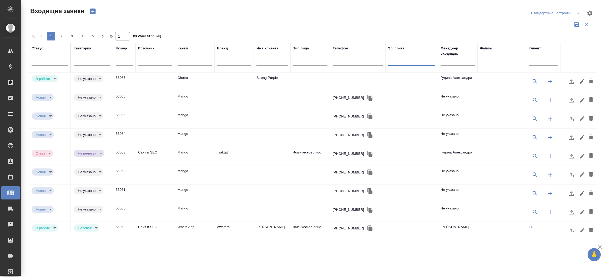
click at [397, 63] on input "text" at bounding box center [411, 62] width 47 height 7
paste input "sergejsko89@gmail.com"
type input "sergejsko89@gmail.com"
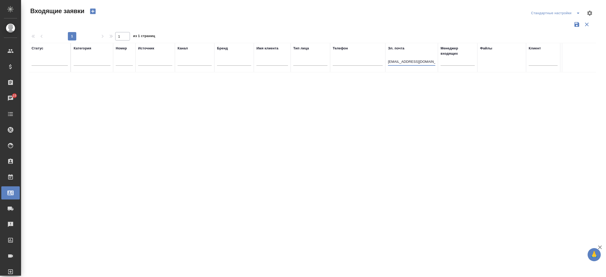
click at [397, 63] on input "sergejsko89@gmail.com" at bounding box center [411, 62] width 47 height 7
select select "RU"
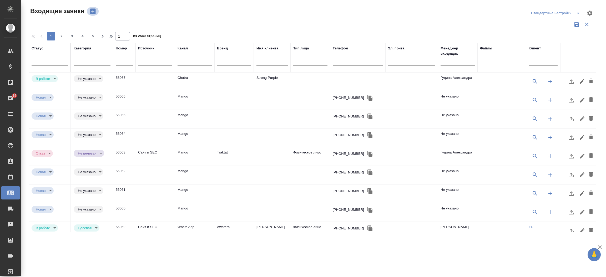
click at [97, 9] on button "button" at bounding box center [93, 11] width 13 height 9
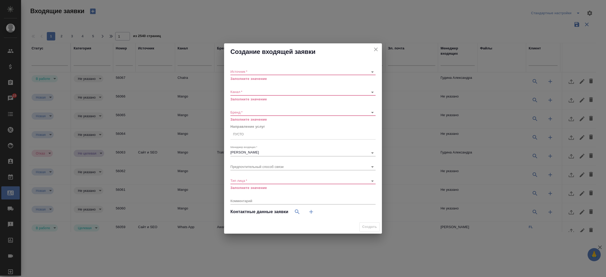
click at [255, 74] on div "​" at bounding box center [302, 72] width 145 height 7
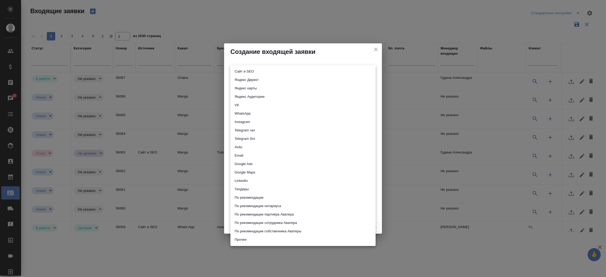
click at [254, 70] on body "🙏 .cls-1 fill:#fff; AWATERA Прутько Ирина i.prutko Клиенты Спецификации Заказы …" at bounding box center [303, 138] width 606 height 277
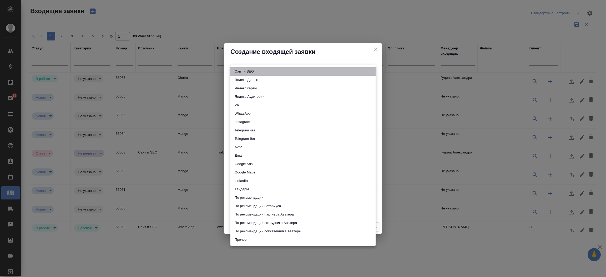
click at [254, 70] on li "Сайт и SEO" at bounding box center [302, 71] width 145 height 8
type input "seo"
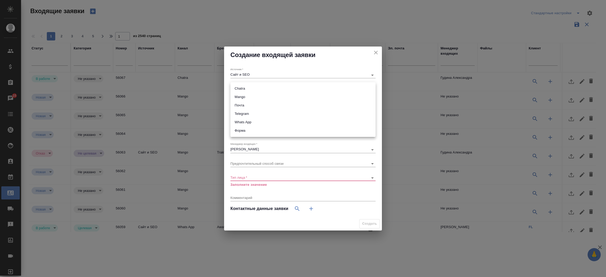
click at [247, 89] on body "🙏 .cls-1 fill:#fff; AWATERA Прутько Ирина i.prutko Клиенты Спецификации Заказы …" at bounding box center [303, 138] width 606 height 277
click at [245, 104] on li "Почта" at bounding box center [302, 105] width 145 height 8
type input "640a088c6aae0874b0a8d791"
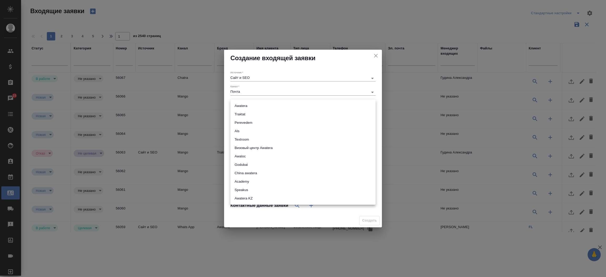
click at [245, 104] on body "🙏 .cls-1 fill:#fff; AWATERA Прутько Ирина i.prutko Клиенты Спецификации Заказы …" at bounding box center [303, 138] width 606 height 277
click at [245, 116] on li "Traktat" at bounding box center [302, 114] width 145 height 8
type input "traktat"
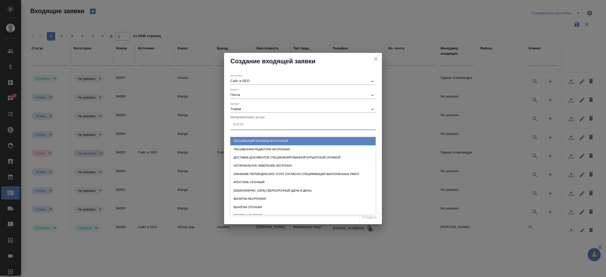
click at [244, 124] on div "Пусто" at bounding box center [302, 125] width 145 height 8
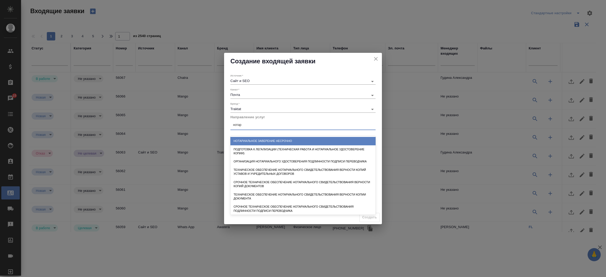
type input "нотари"
click at [244, 137] on div "Нотариальное заверение несрочно" at bounding box center [302, 141] width 145 height 8
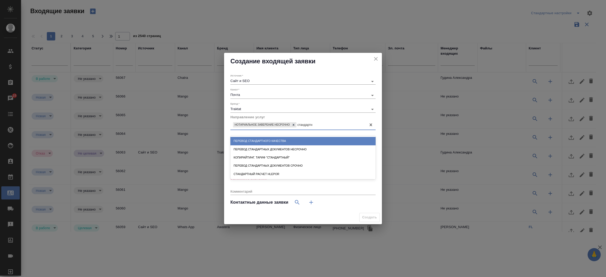
type input "стандартны"
click at [266, 141] on div "Перевод стандартных документов несрочно" at bounding box center [302, 141] width 145 height 8
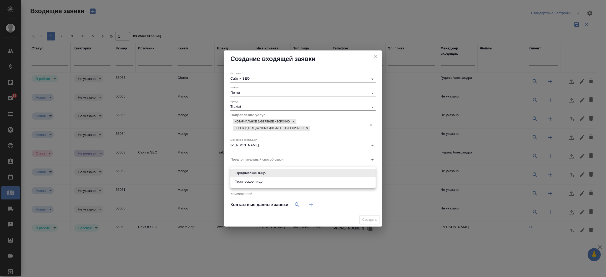
click at [264, 172] on body "🙏 .cls-1 fill:#fff; AWATERA Прутько Ирина i.prutko Клиенты Спецификации Заказы …" at bounding box center [303, 138] width 606 height 277
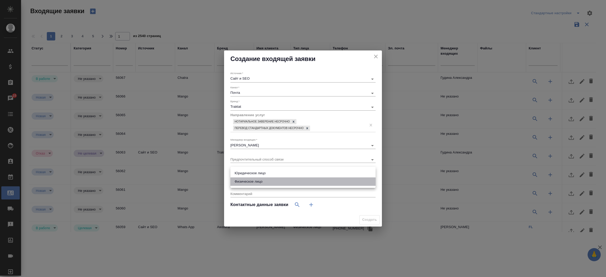
click at [264, 184] on li "Физическое лицо" at bounding box center [302, 181] width 145 height 8
type input "private"
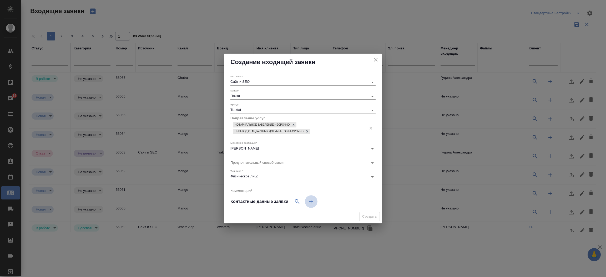
click at [312, 203] on icon "button" at bounding box center [311, 202] width 6 height 6
select select "RU"
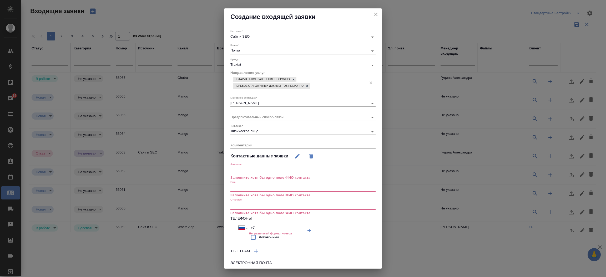
click at [274, 189] on input "text" at bounding box center [302, 188] width 145 height 7
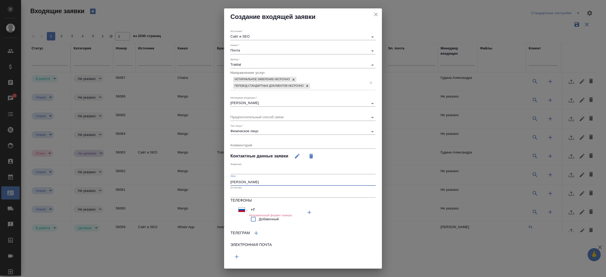
type input "Сергей"
click at [238, 256] on icon "button" at bounding box center [236, 257] width 6 height 6
click at [240, 255] on input "text" at bounding box center [266, 256] width 73 height 7
paste input "sergejsko89@gmail.com"
type input "sergejsko89@gmail.com"
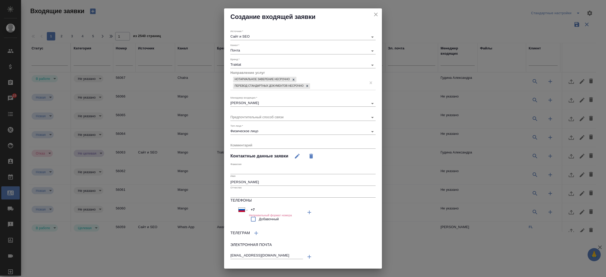
scroll to position [12, 0]
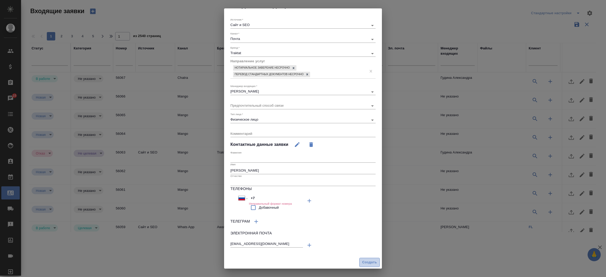
click at [368, 260] on span "Создать" at bounding box center [369, 263] width 15 height 6
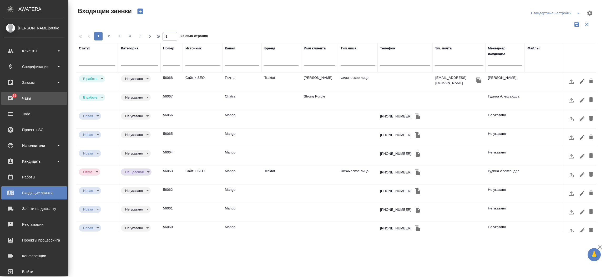
click at [8, 98] on div "Чаты" at bounding box center [34, 98] width 60 height 8
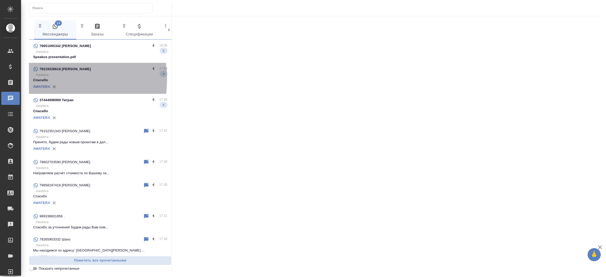
click at [48, 79] on p "Спасибо" at bounding box center [100, 80] width 134 height 5
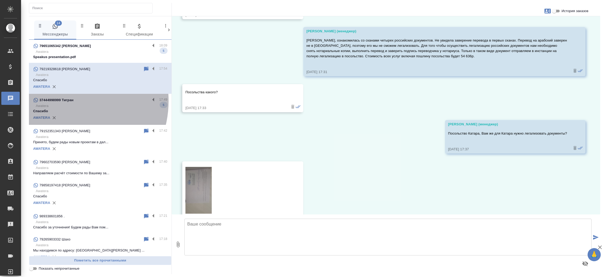
click at [64, 101] on p "37444998999 Тигран" at bounding box center [56, 100] width 34 height 5
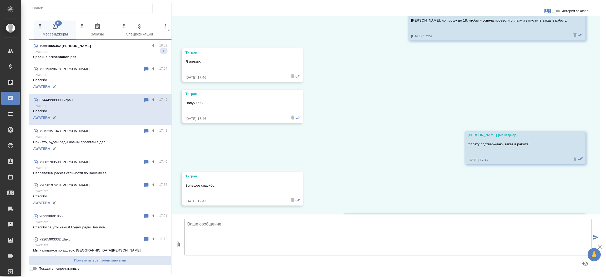
scroll to position [821, 0]
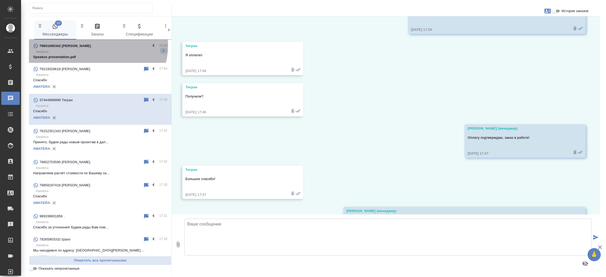
click at [91, 45] on p "79651065342 [PERSON_NAME]" at bounding box center [65, 45] width 52 height 5
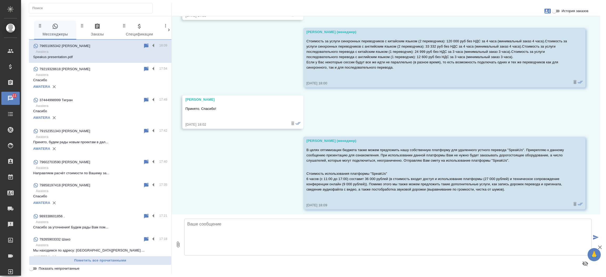
scroll to position [2217, 0]
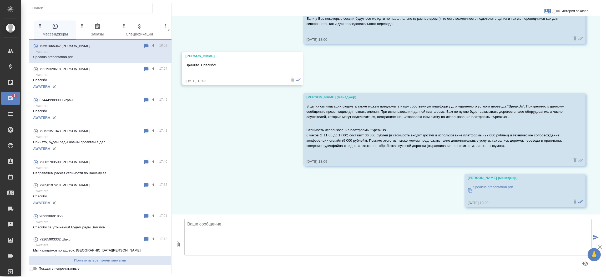
click at [34, 267] on input "Показать непрочитанные" at bounding box center [31, 269] width 19 height 6
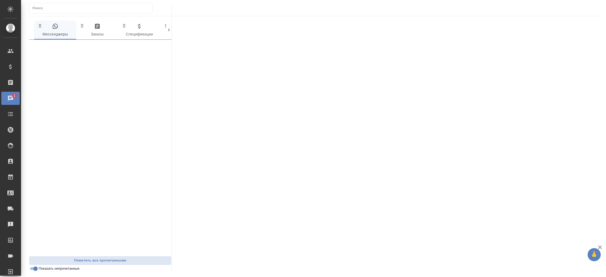
click at [34, 267] on input "Показать непрочитанные" at bounding box center [35, 269] width 19 height 6
checkbox input "false"
